Goal: Communication & Community: Share content

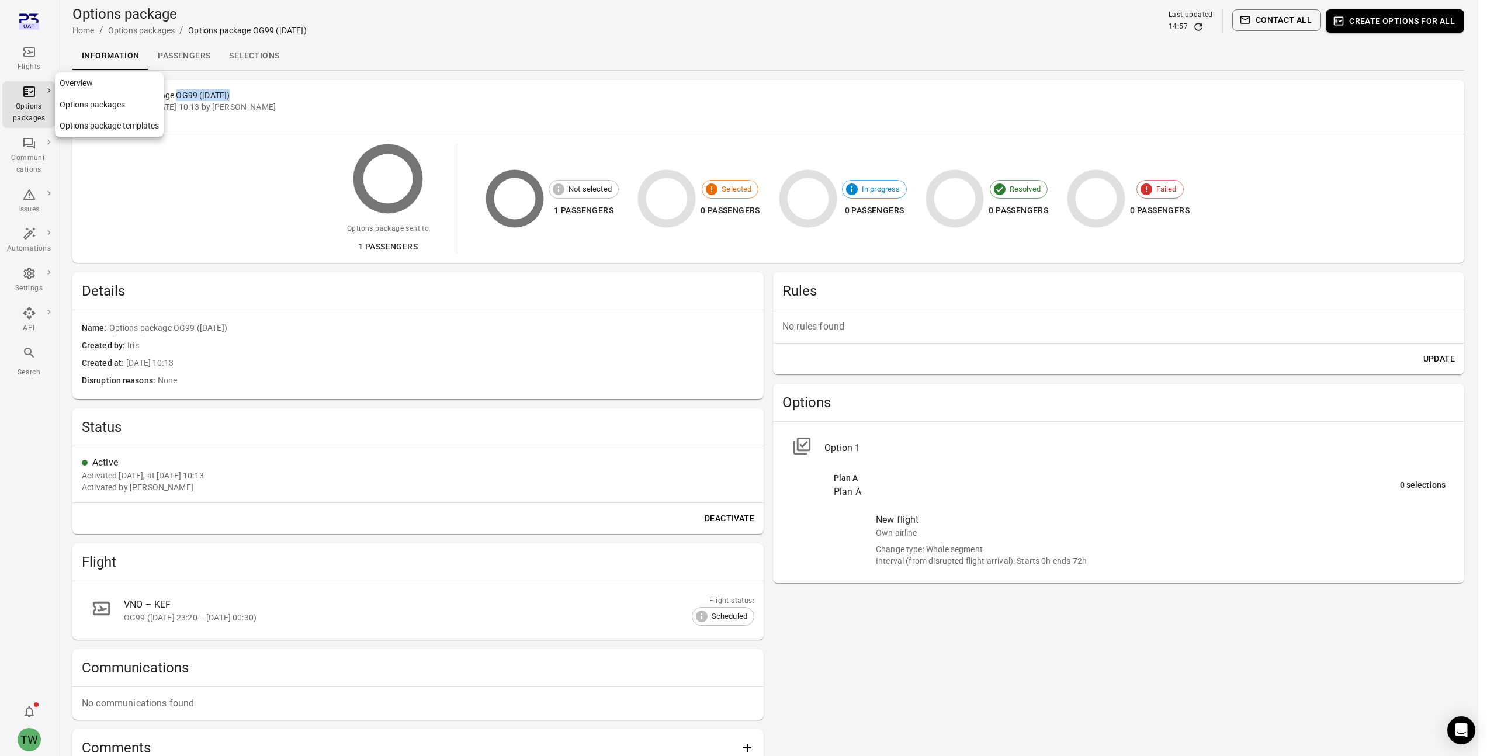
click at [27, 60] on div "Flights" at bounding box center [29, 59] width 44 height 28
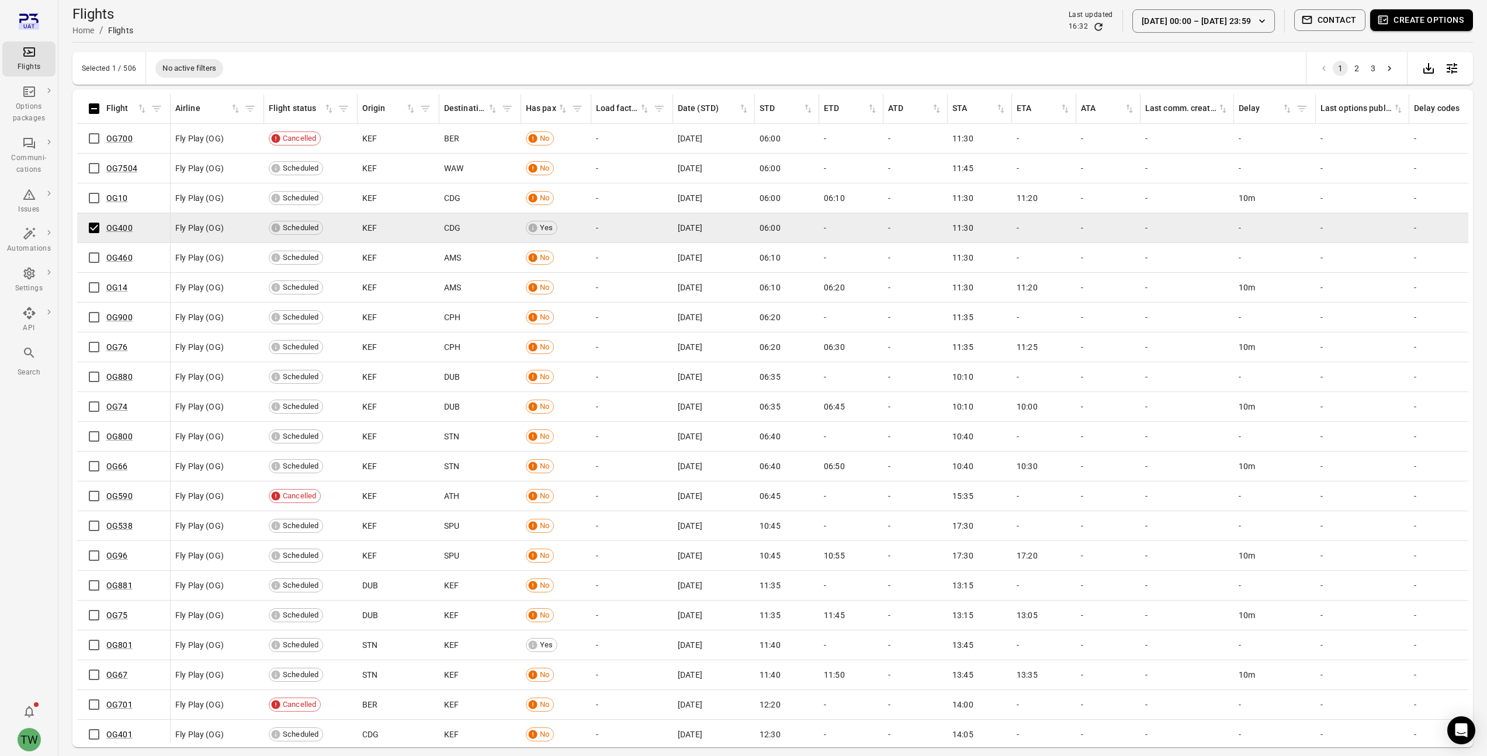
click at [1428, 25] on button "Create options" at bounding box center [1422, 20] width 103 height 22
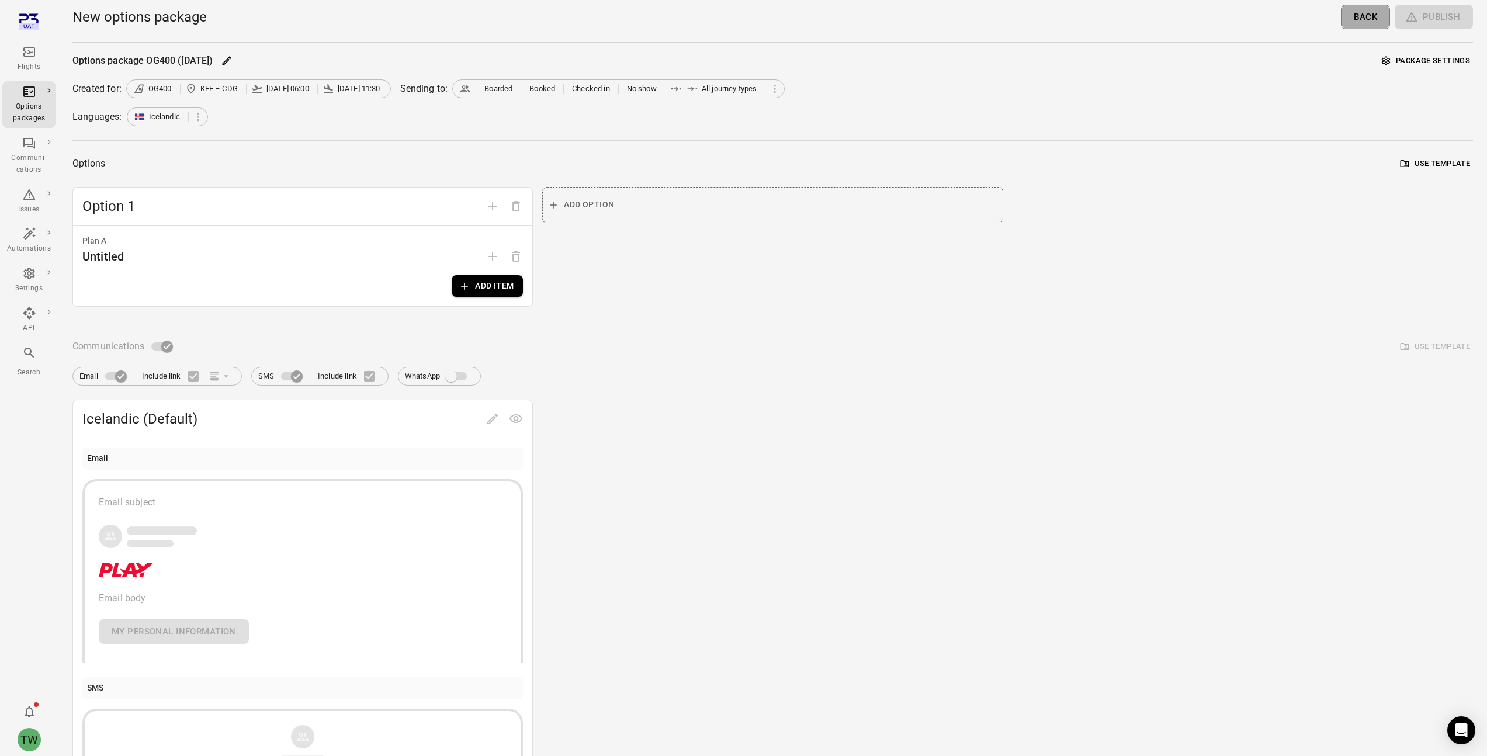
click at [1369, 21] on button "Back" at bounding box center [1365, 17] width 49 height 25
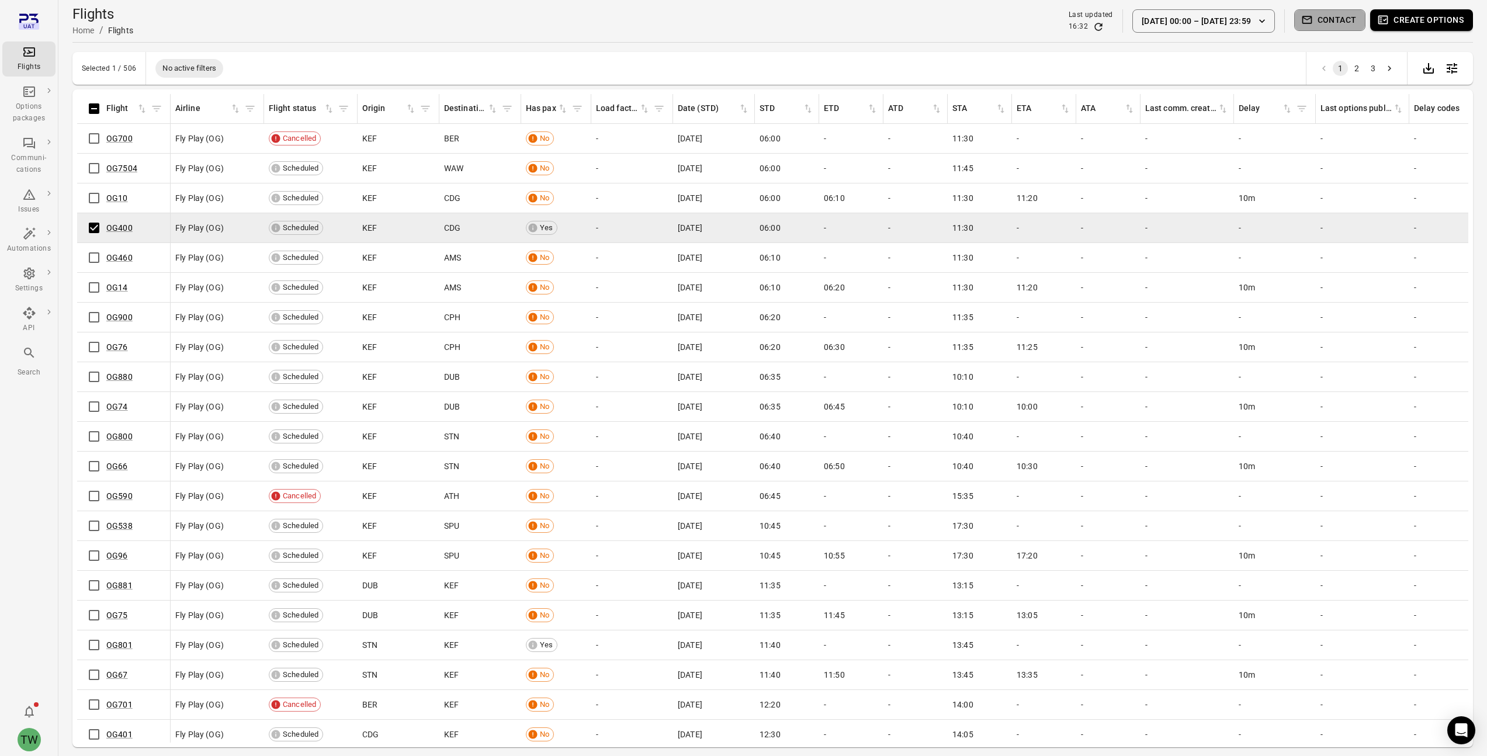
click at [1335, 30] on button "Contact" at bounding box center [1331, 20] width 72 height 22
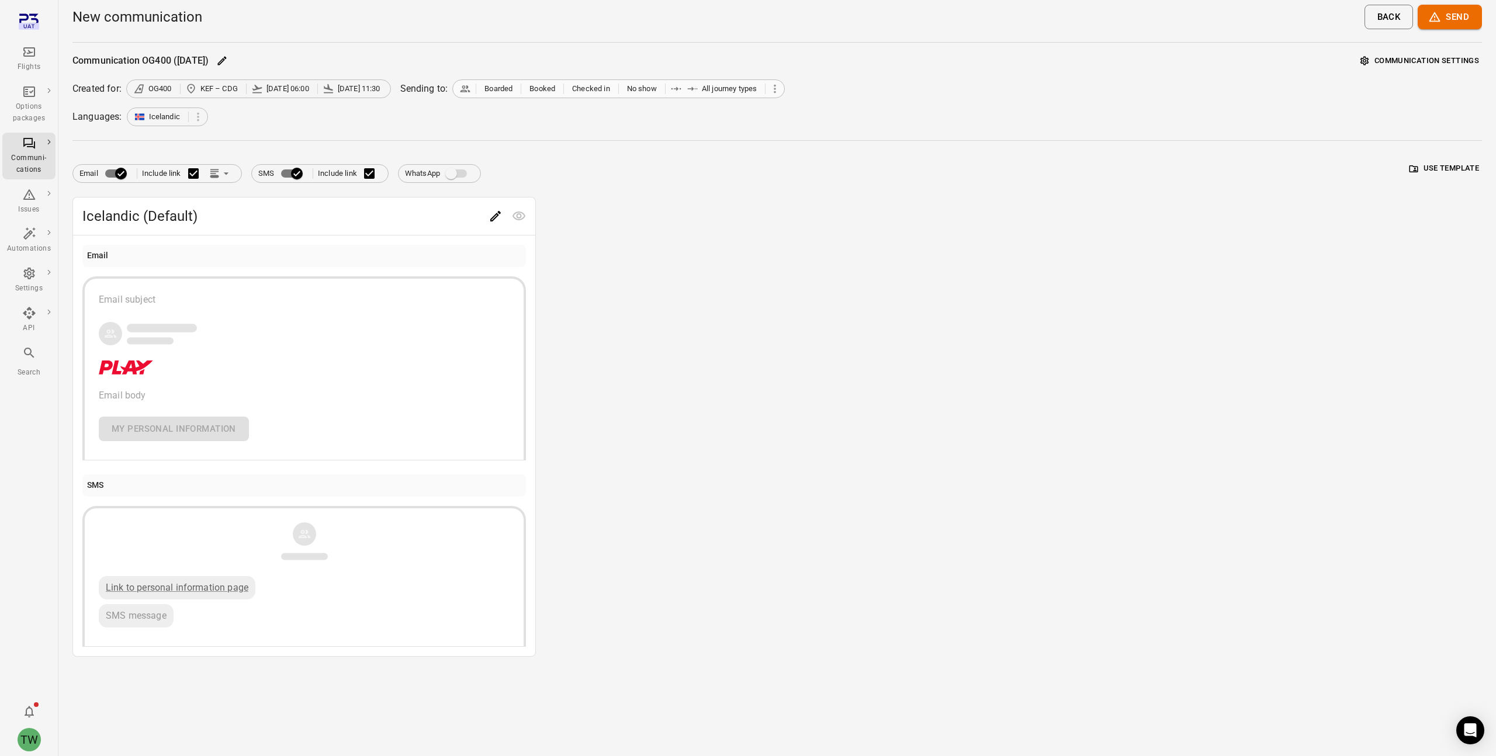
click at [781, 86] on icon at bounding box center [775, 88] width 13 height 13
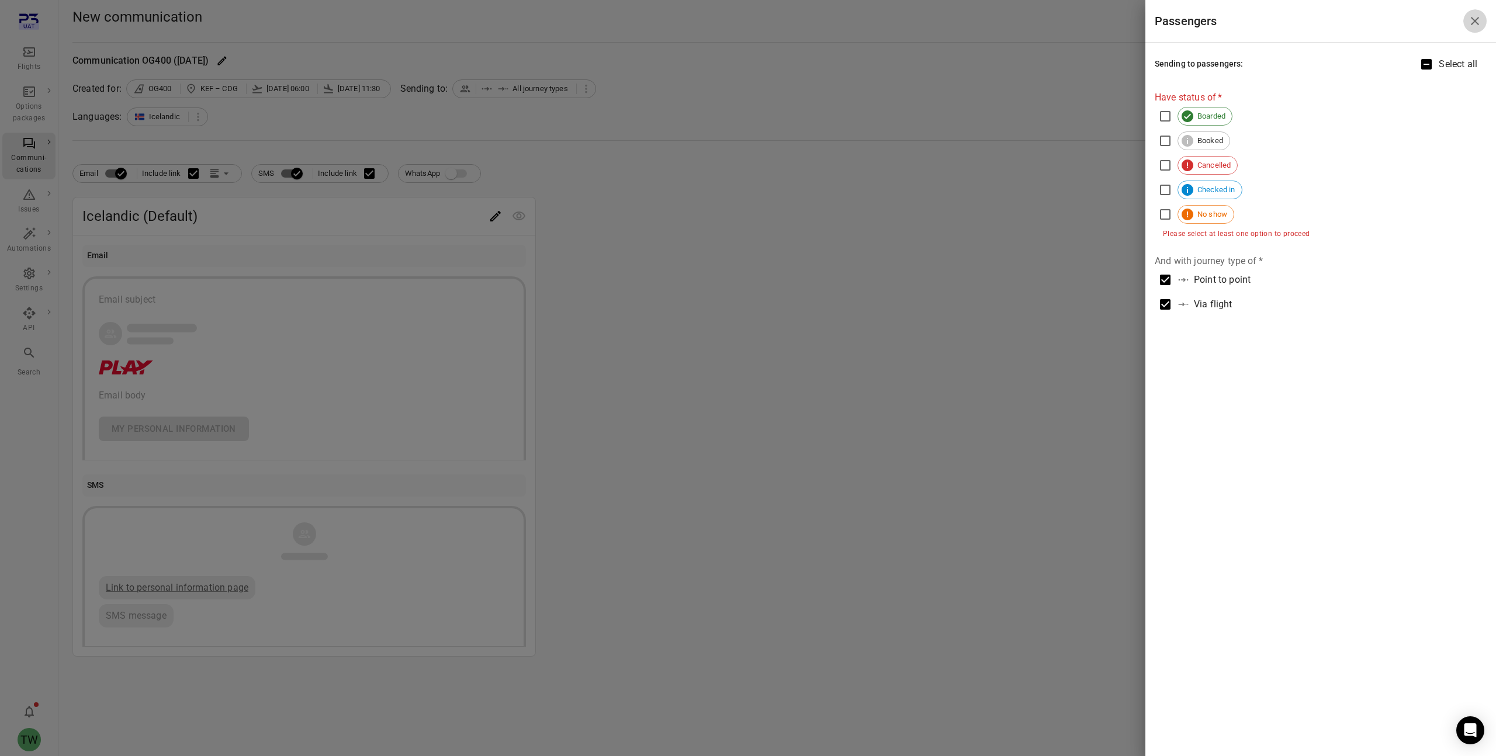
click at [1474, 23] on icon "Close drawer" at bounding box center [1475, 21] width 14 height 14
click at [1473, 18] on icon "Close drawer" at bounding box center [1475, 21] width 8 height 8
click at [1480, 15] on icon "Close drawer" at bounding box center [1475, 21] width 14 height 14
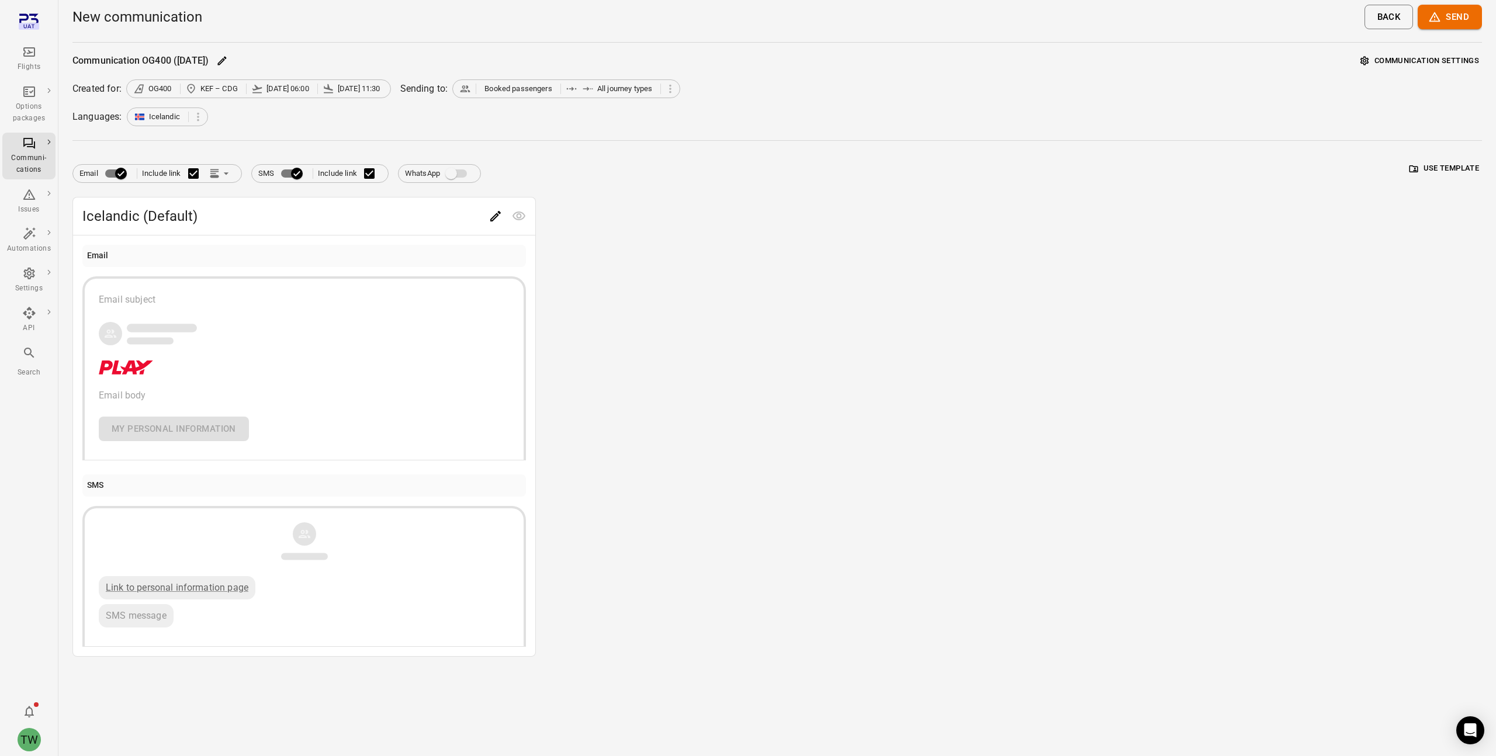
click at [1430, 65] on button "Communication settings" at bounding box center [1420, 61] width 124 height 18
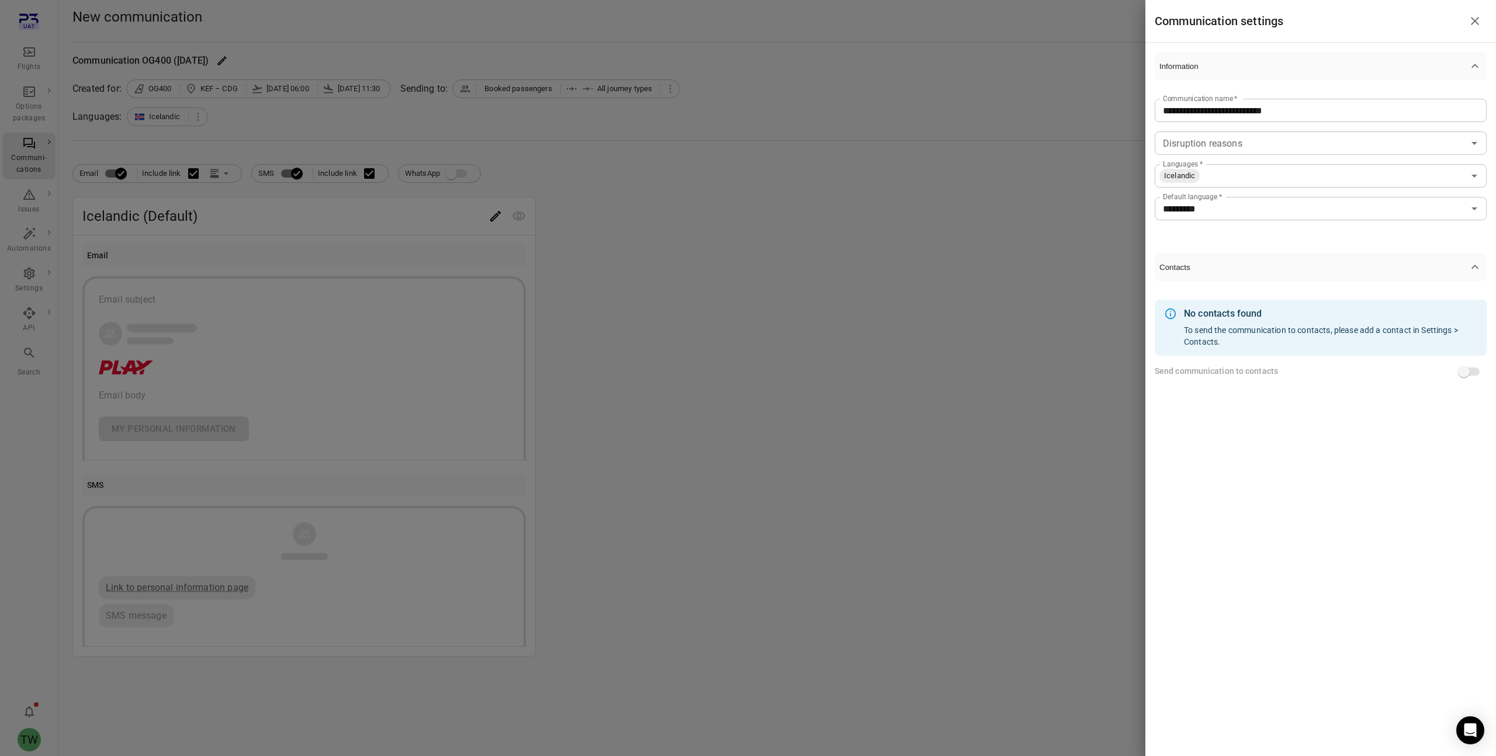
click at [1471, 19] on icon "Close drawer" at bounding box center [1475, 21] width 14 height 14
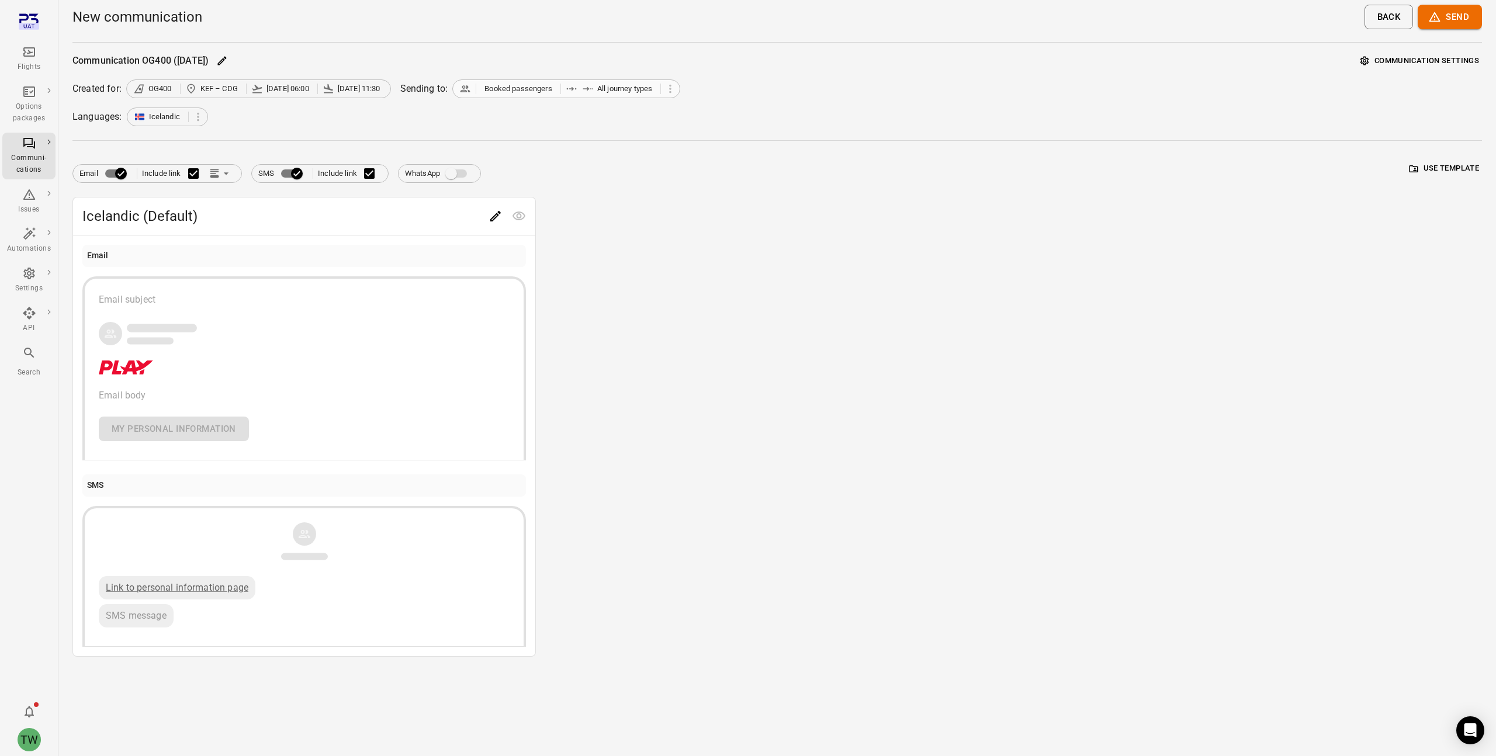
click at [611, 94] on div "Booked passengers All journey types" at bounding box center [566, 88] width 228 height 19
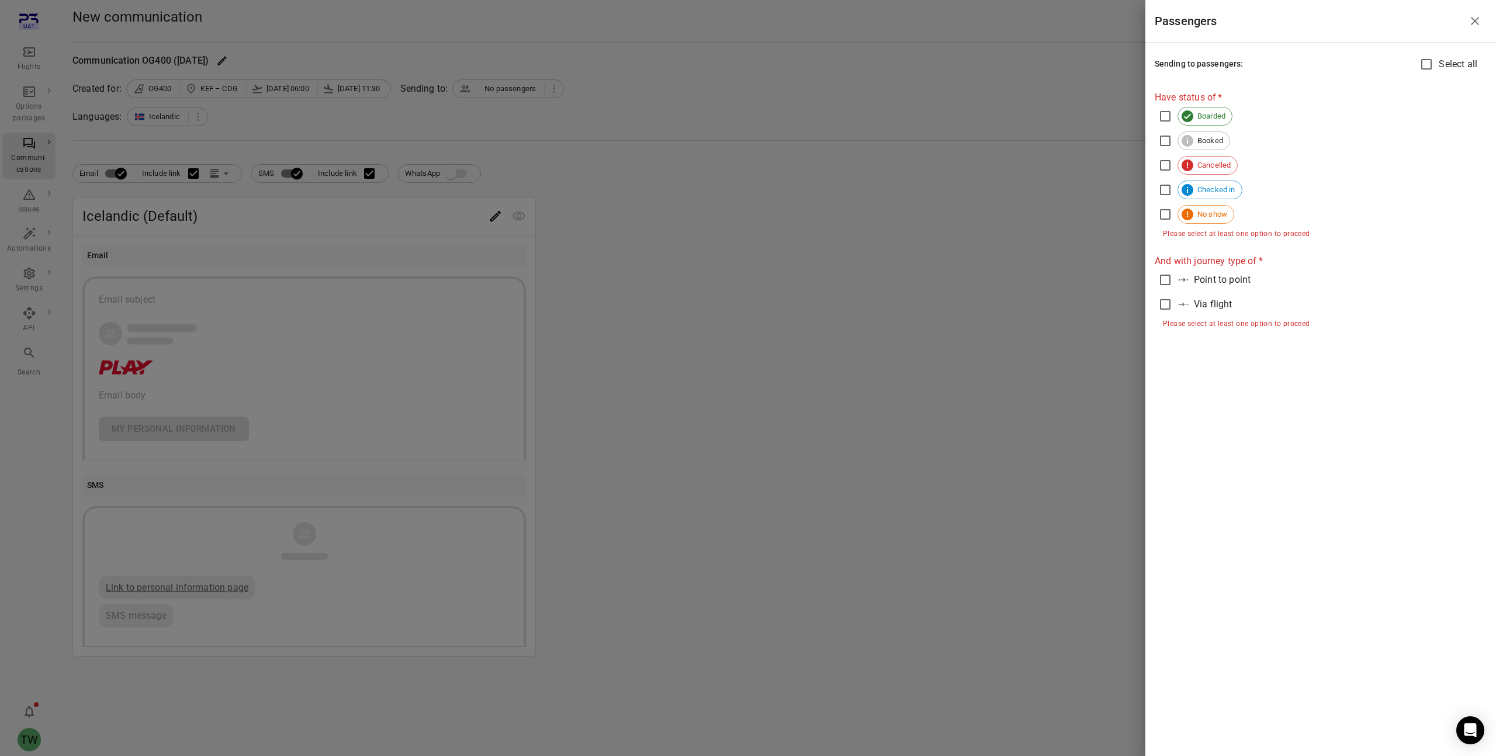
click at [1475, 18] on icon "Close drawer" at bounding box center [1475, 21] width 14 height 14
click at [1033, 173] on div at bounding box center [748, 378] width 1496 height 756
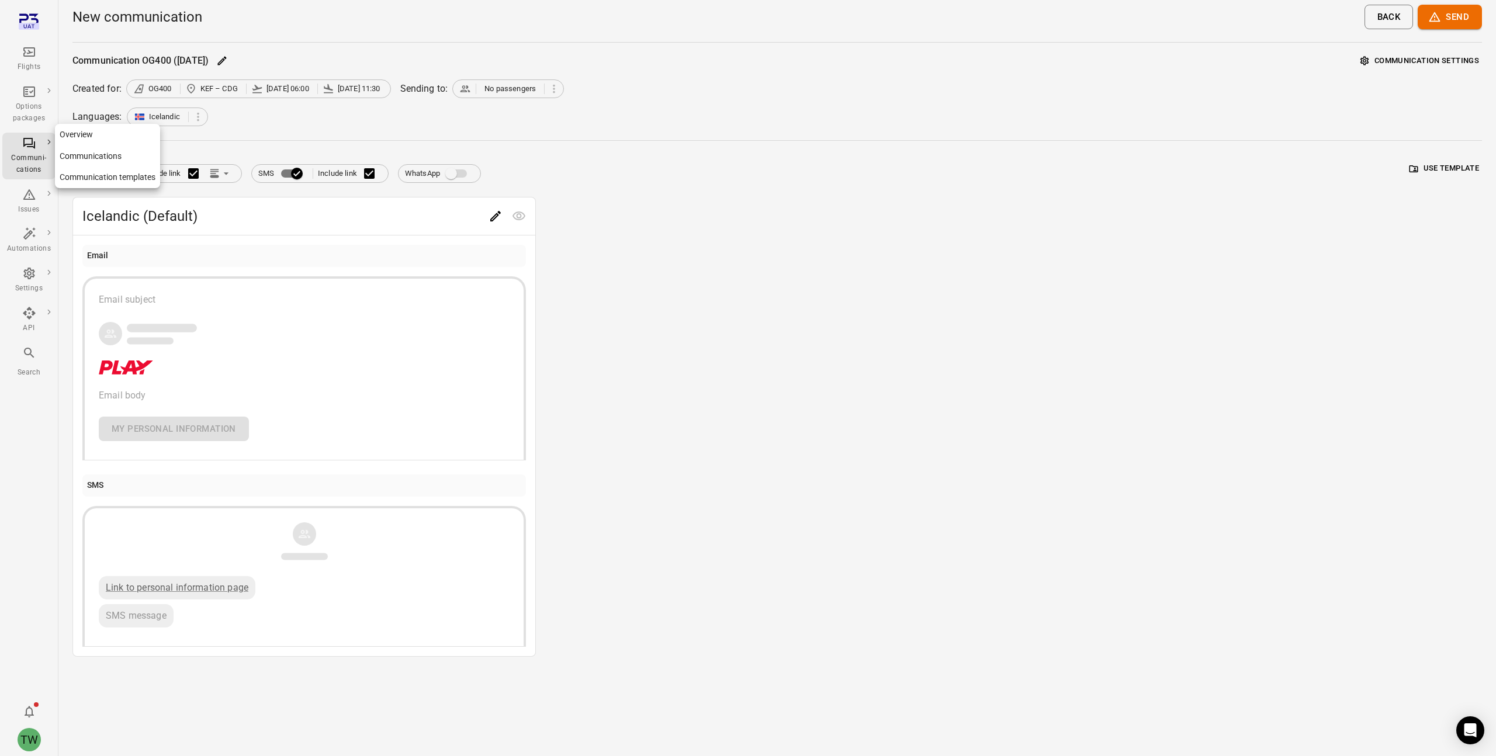
click at [22, 160] on div "Communi-cations" at bounding box center [29, 164] width 44 height 23
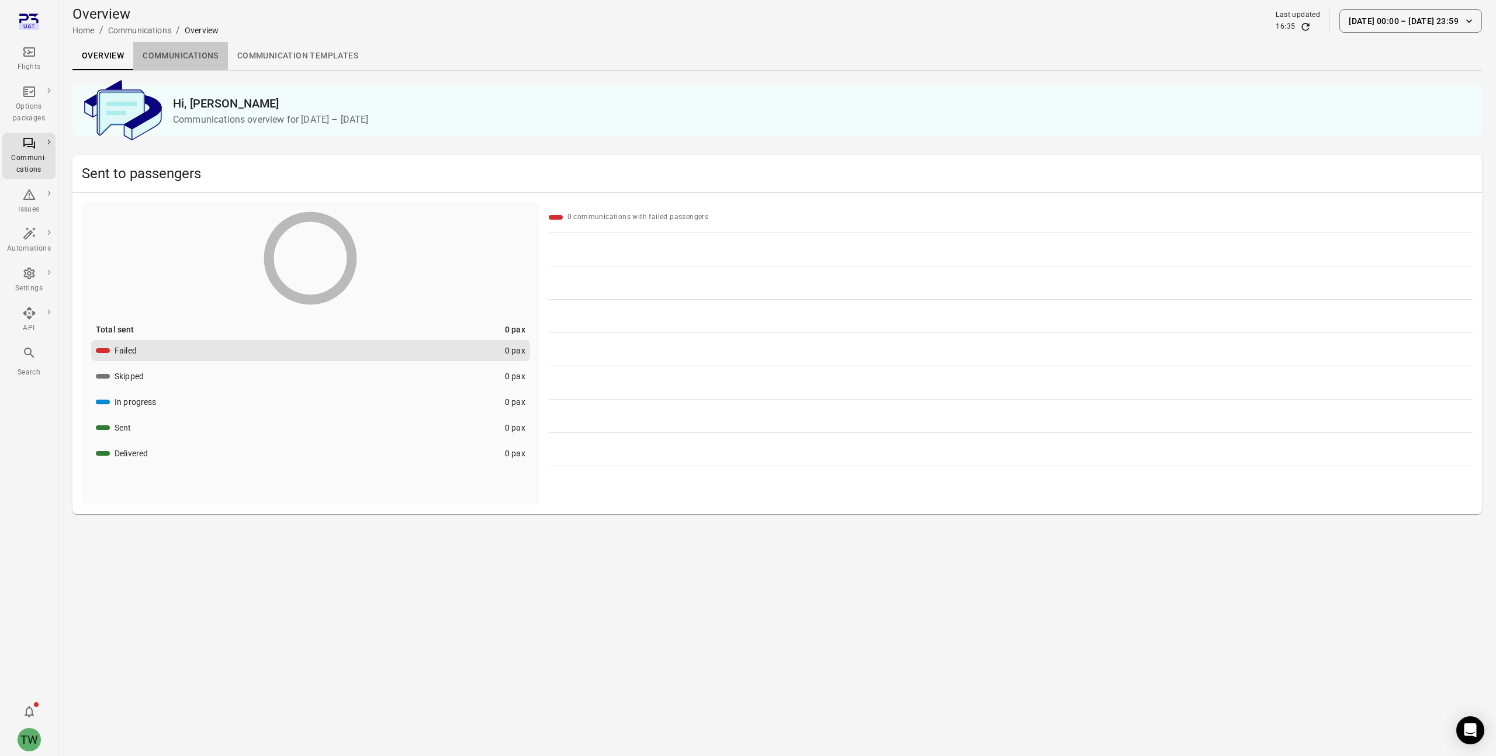
click at [185, 61] on link "Communications" at bounding box center [180, 56] width 95 height 28
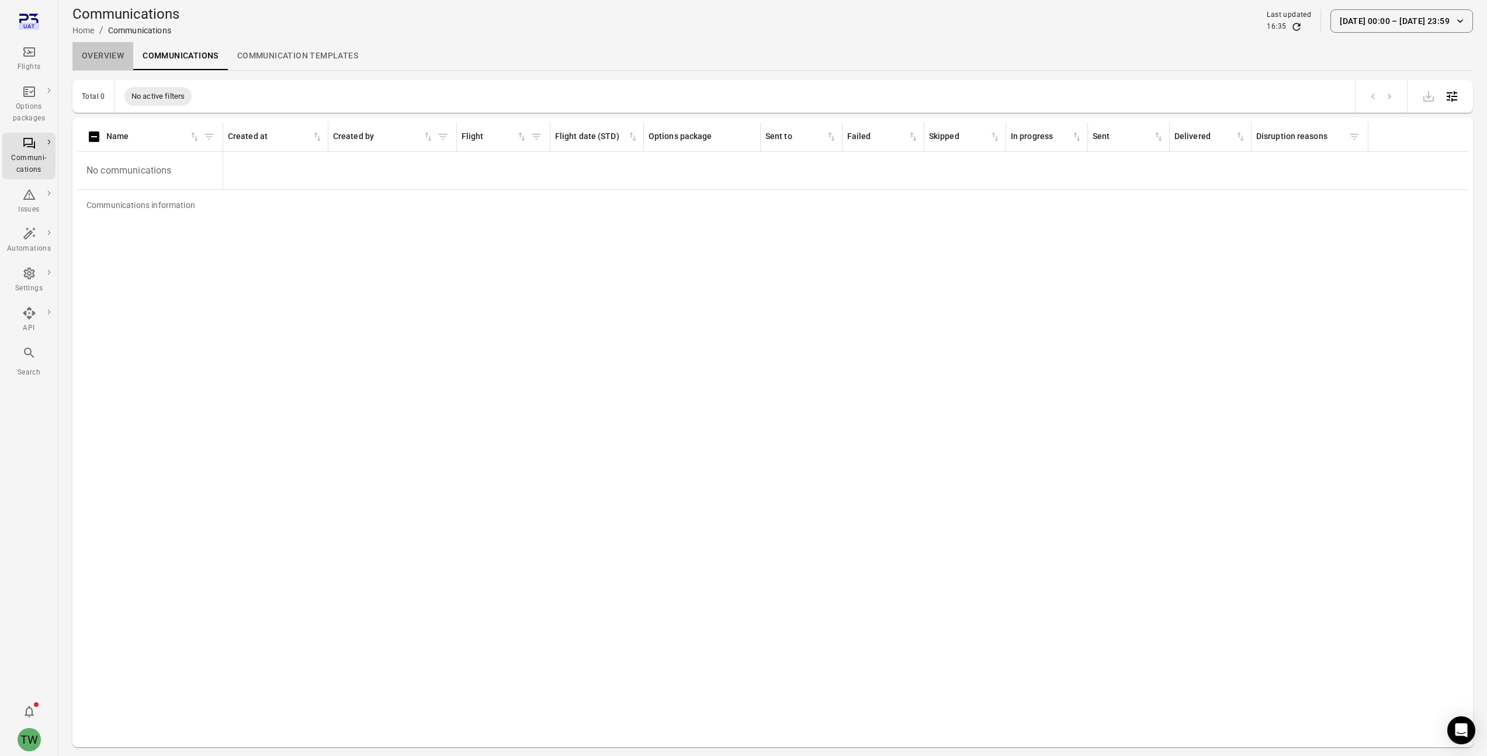
click at [107, 60] on link "Overview" at bounding box center [102, 56] width 61 height 28
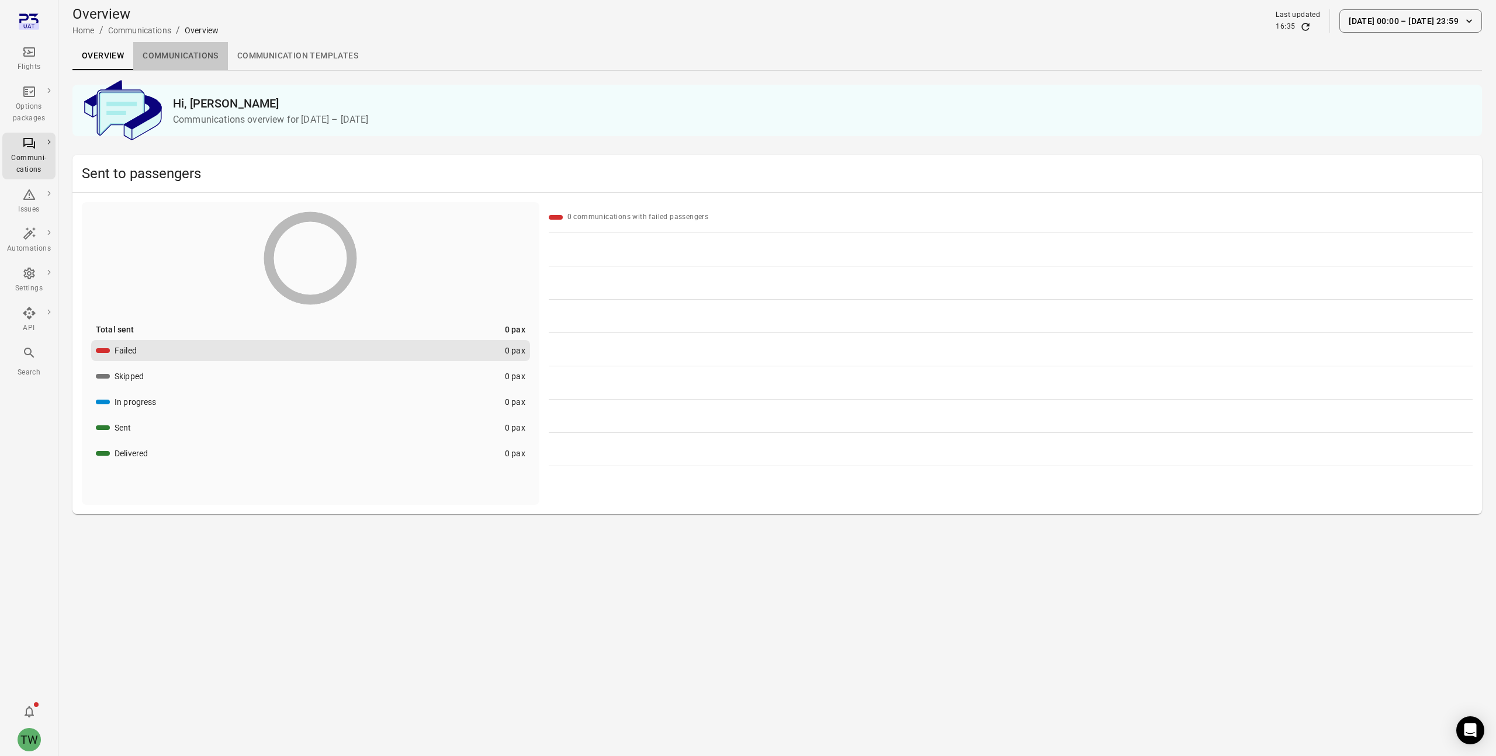
click at [166, 51] on link "Communications" at bounding box center [180, 56] width 95 height 28
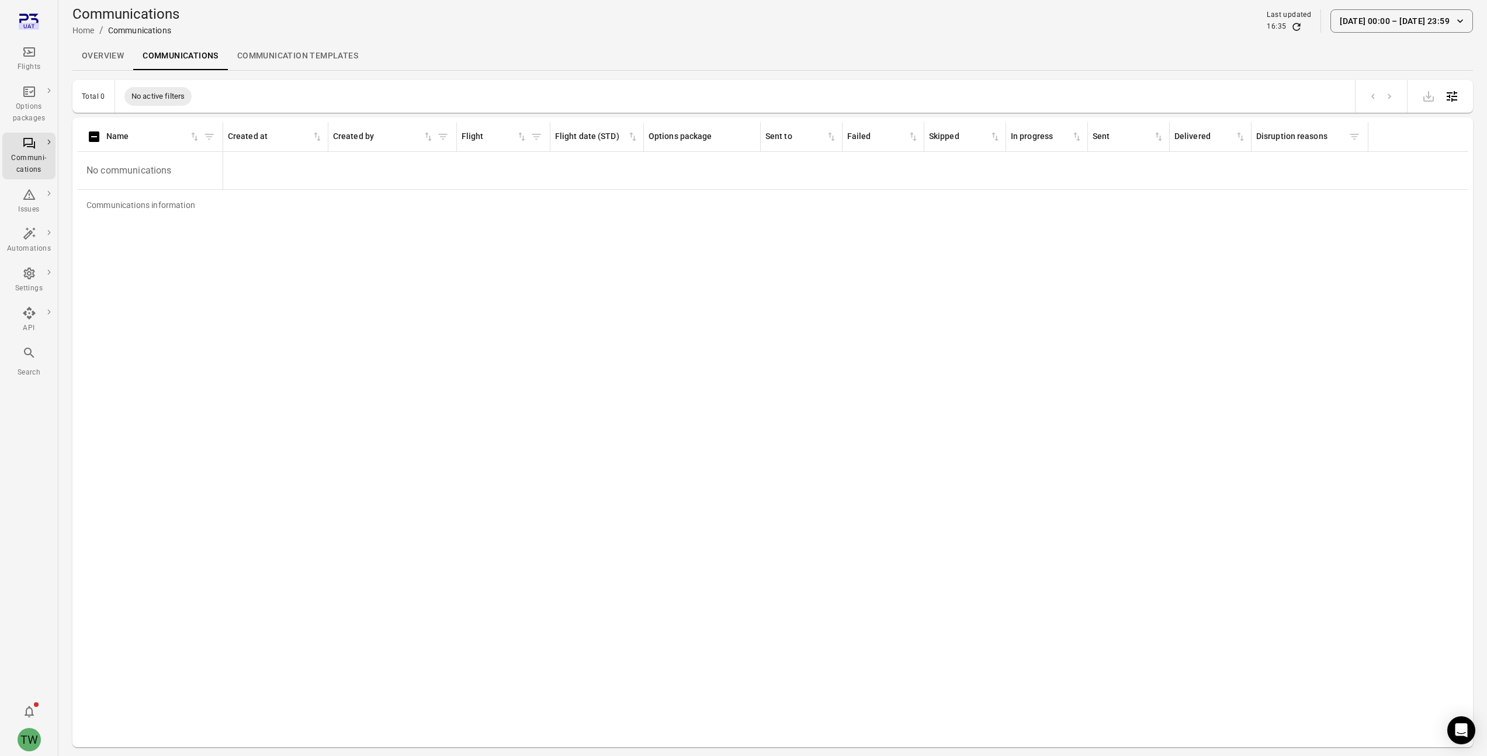
click at [309, 50] on link "Communication templates" at bounding box center [298, 56] width 140 height 28
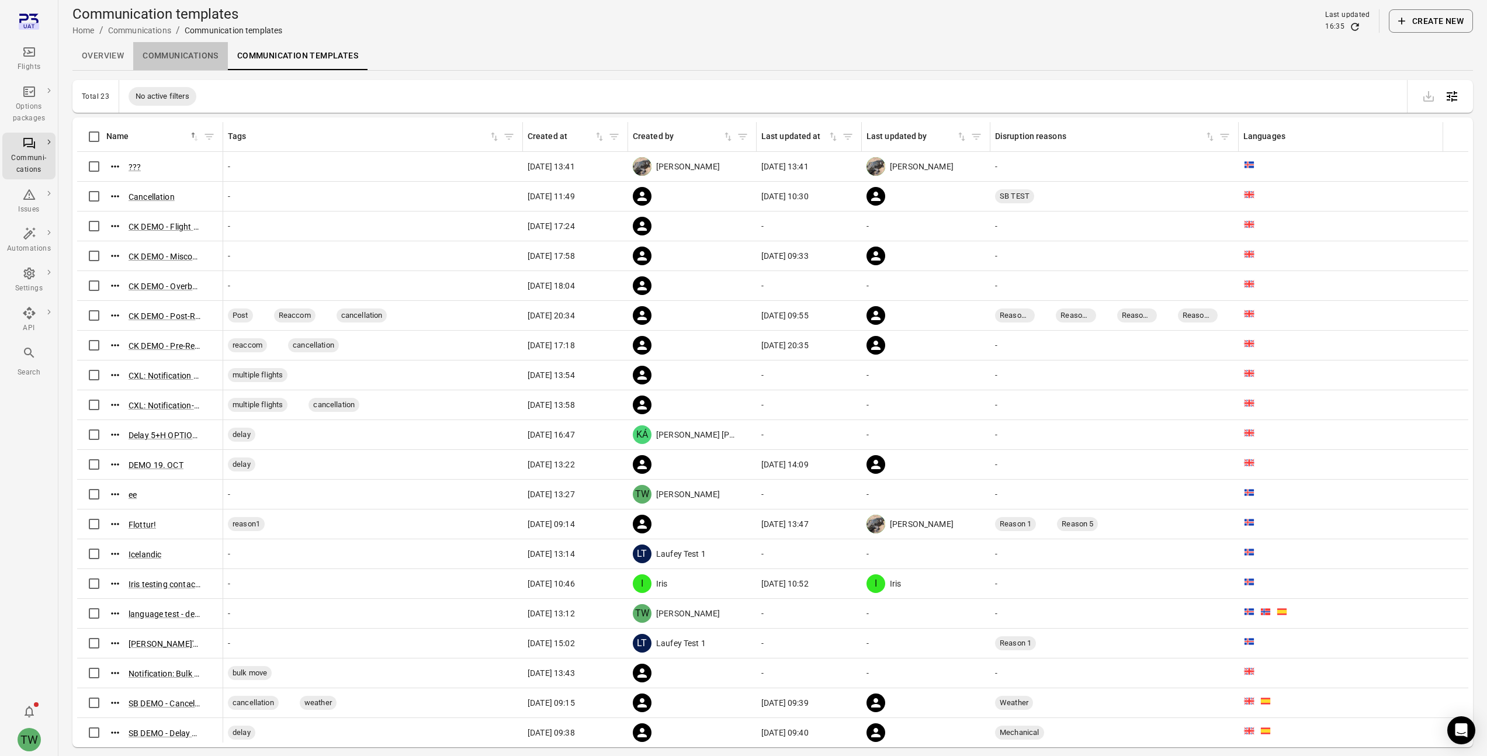
click at [182, 52] on link "Communications" at bounding box center [180, 56] width 95 height 28
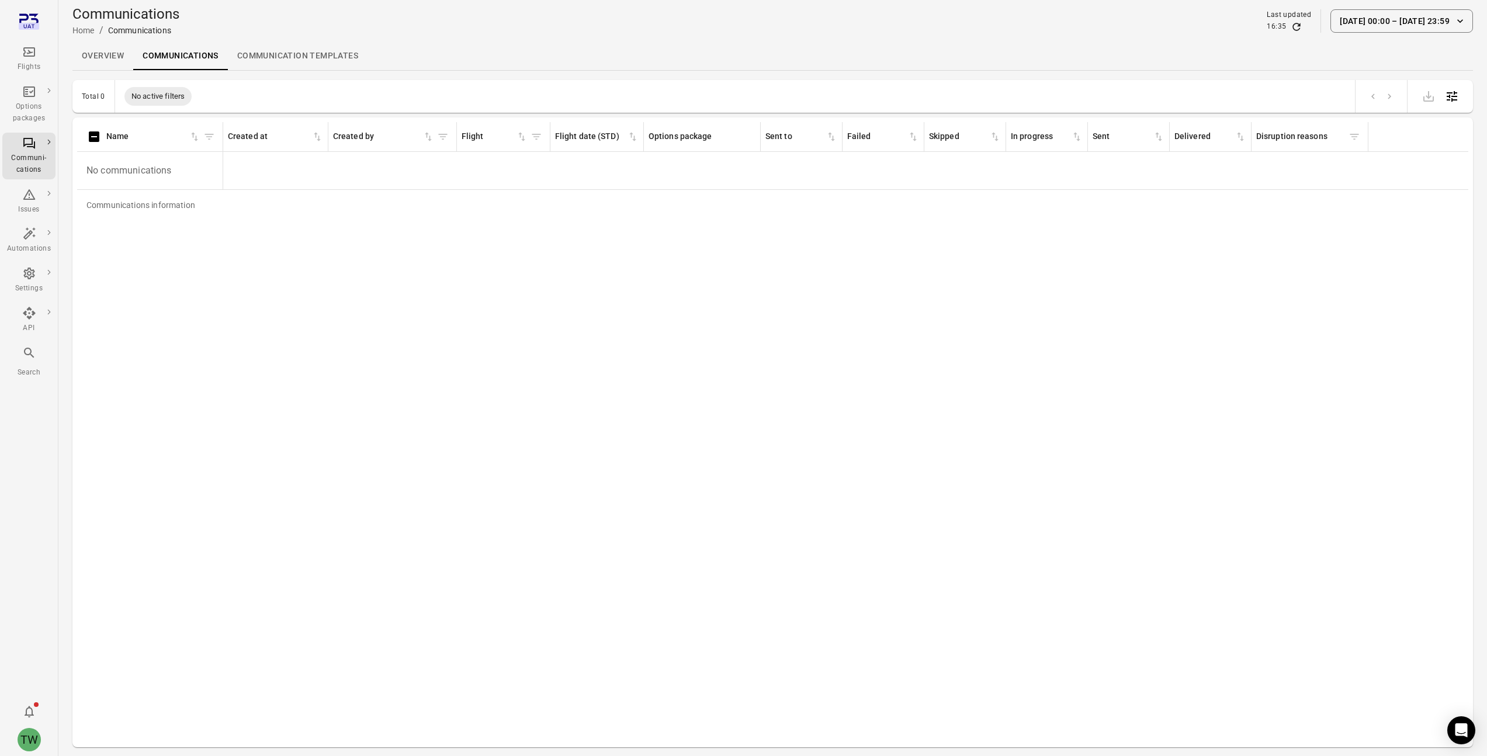
click at [112, 60] on link "Overview" at bounding box center [102, 56] width 61 height 28
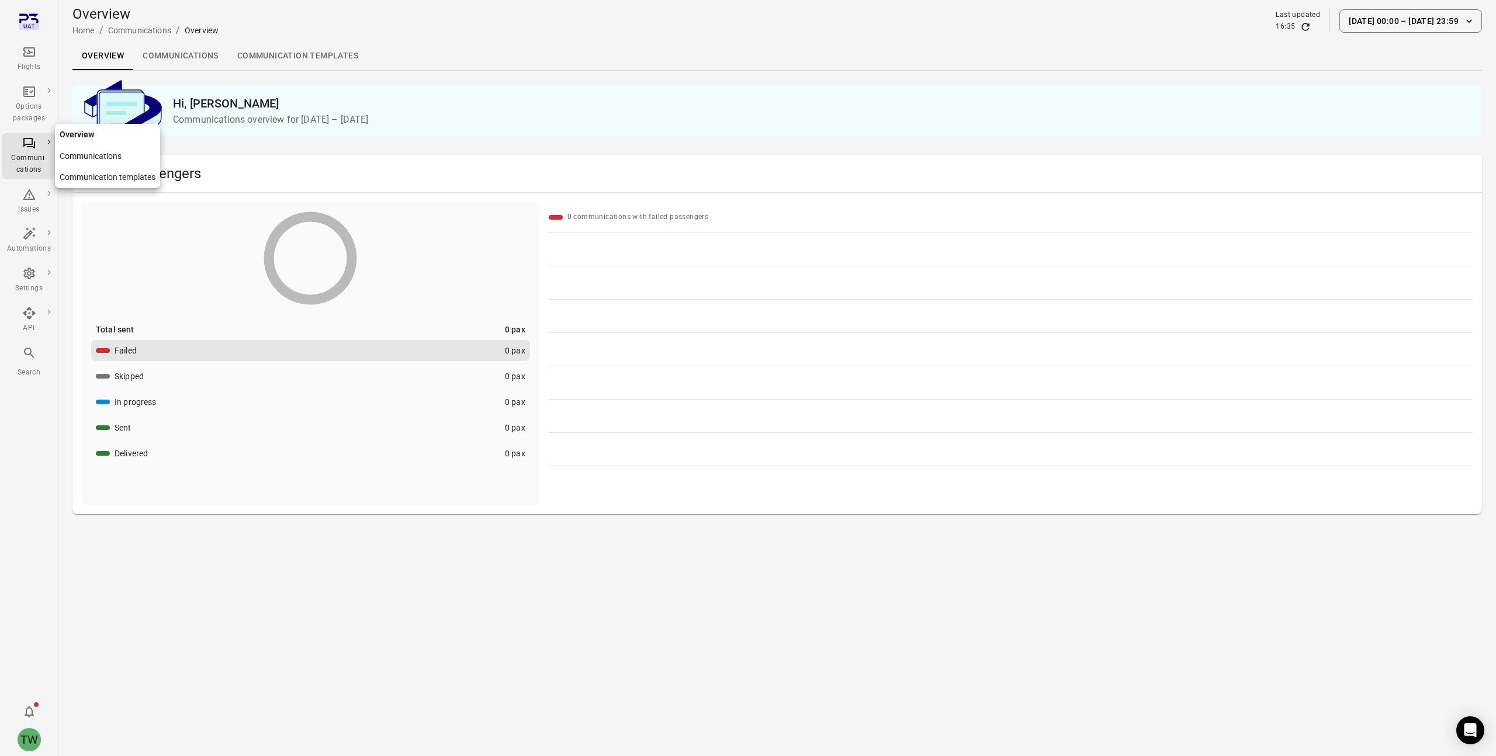
click at [29, 143] on icon "Main navigation" at bounding box center [29, 143] width 14 height 14
